Goal: Check status

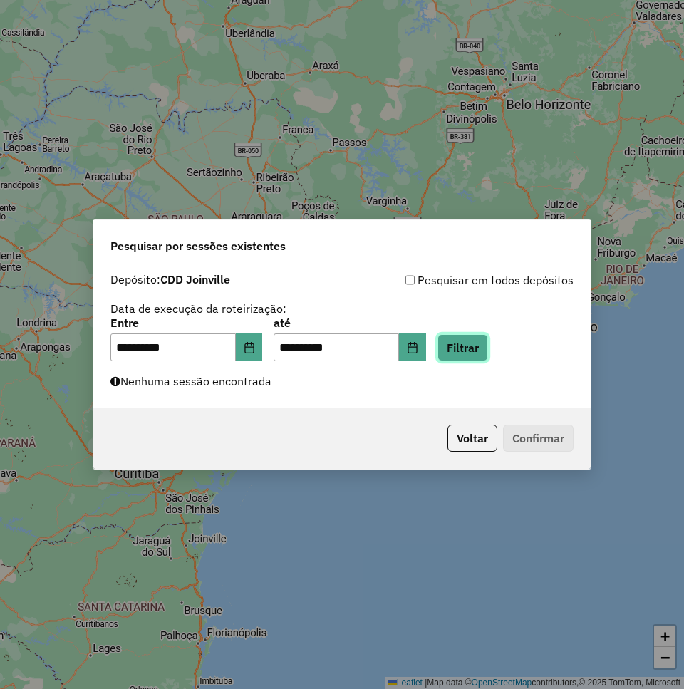
click at [488, 349] on button "Filtrar" at bounding box center [462, 347] width 51 height 27
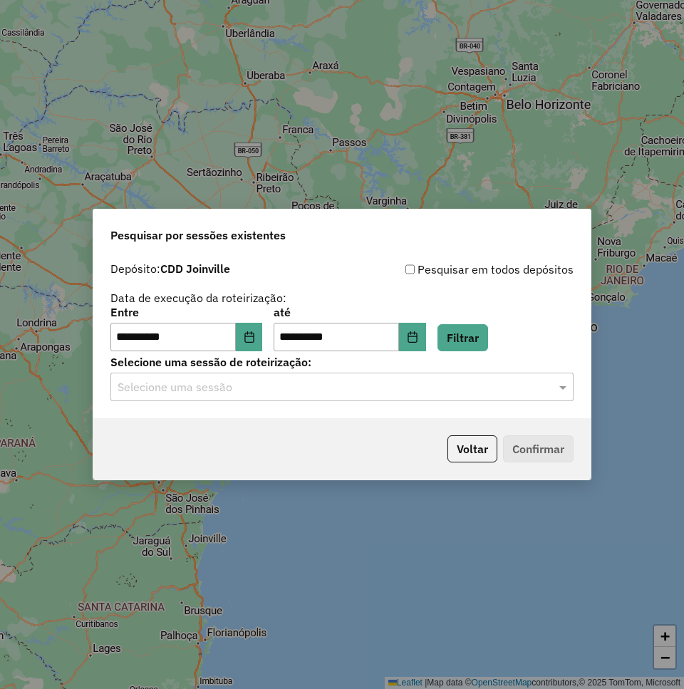
click at [276, 380] on input "text" at bounding box center [328, 387] width 420 height 17
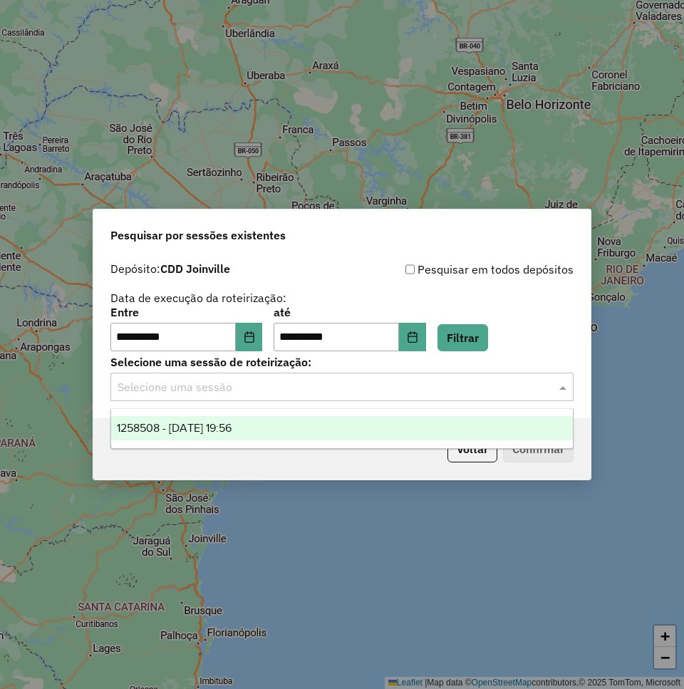
click at [231, 428] on span "1258508 - [DATE] 19:56" at bounding box center [174, 428] width 115 height 12
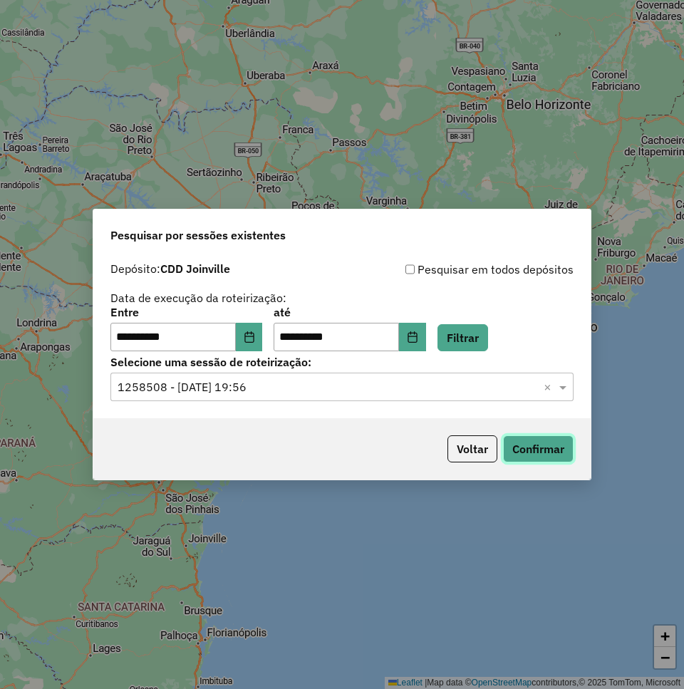
click at [551, 453] on button "Confirmar" at bounding box center [538, 448] width 71 height 27
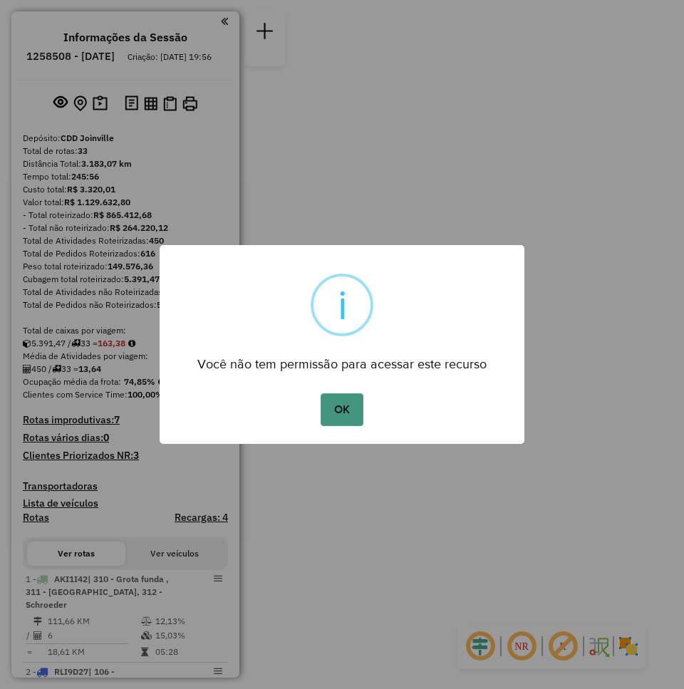
click at [351, 414] on button "OK" at bounding box center [341, 409] width 42 height 33
